Goal: Information Seeking & Learning: Learn about a topic

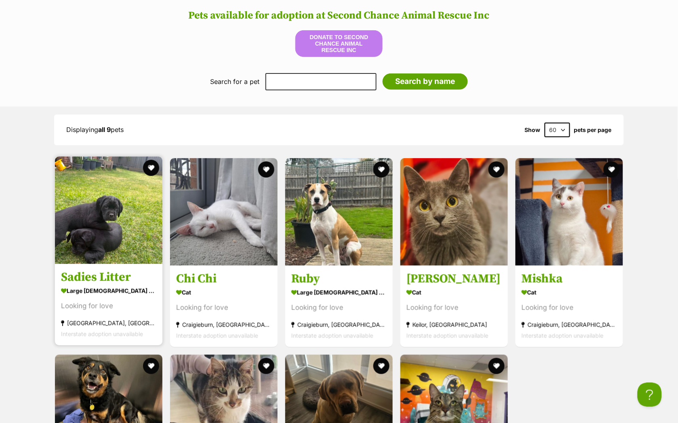
click at [125, 183] on img at bounding box center [108, 210] width 107 height 107
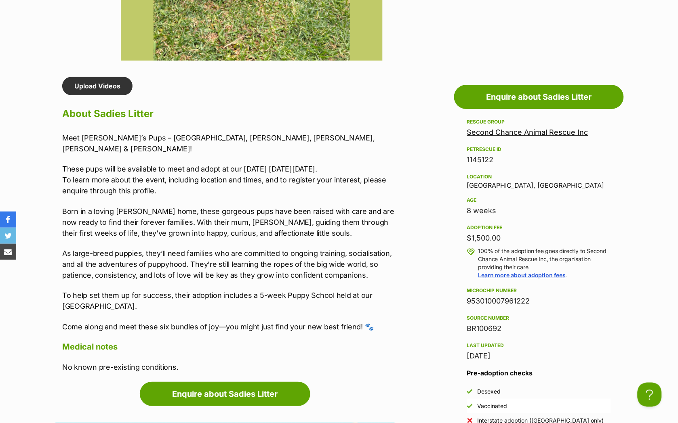
scroll to position [628, 0]
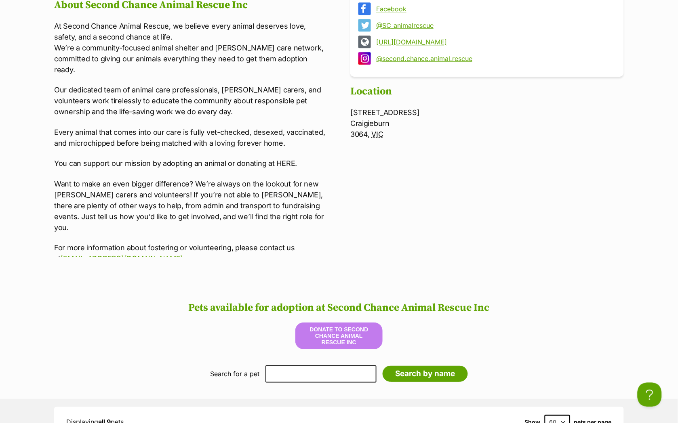
scroll to position [529, 0]
